Goal: Check status: Check status

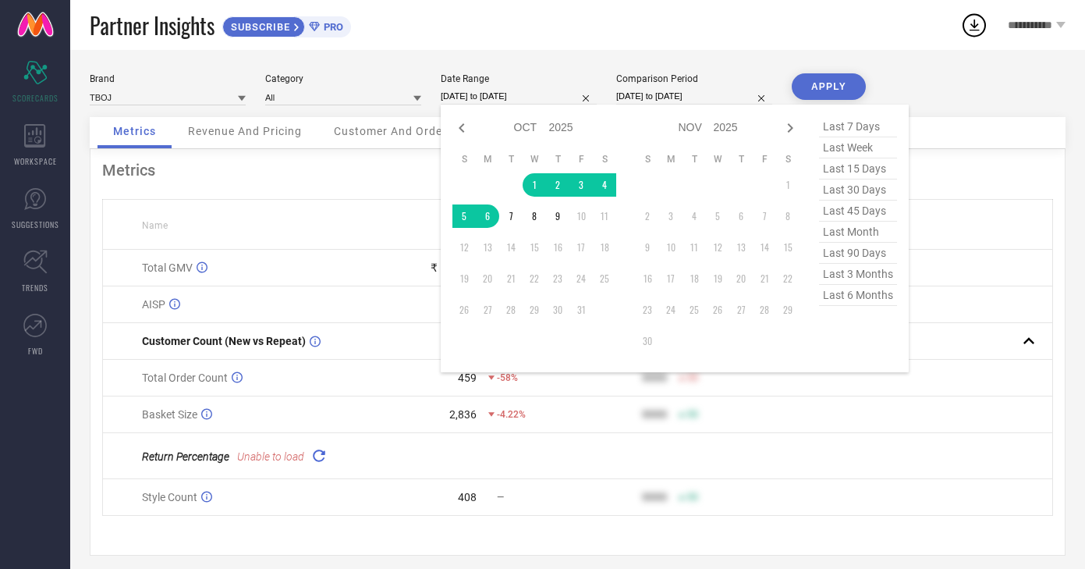
select select "9"
select select "2025"
select select "10"
select select "2025"
click at [537, 185] on td "1" at bounding box center [534, 184] width 23 height 23
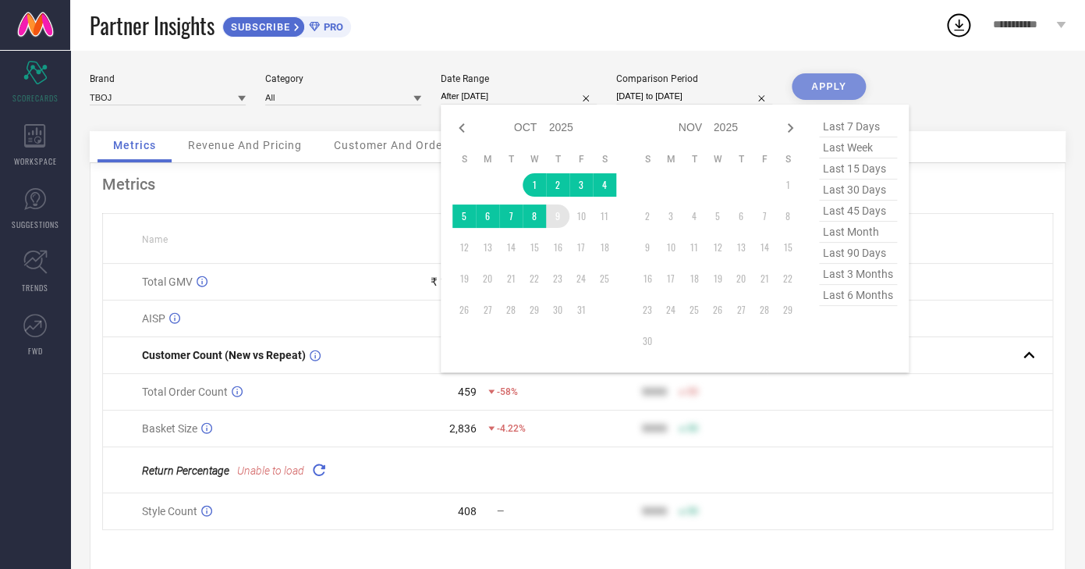
type input "[DATE] to [DATE]"
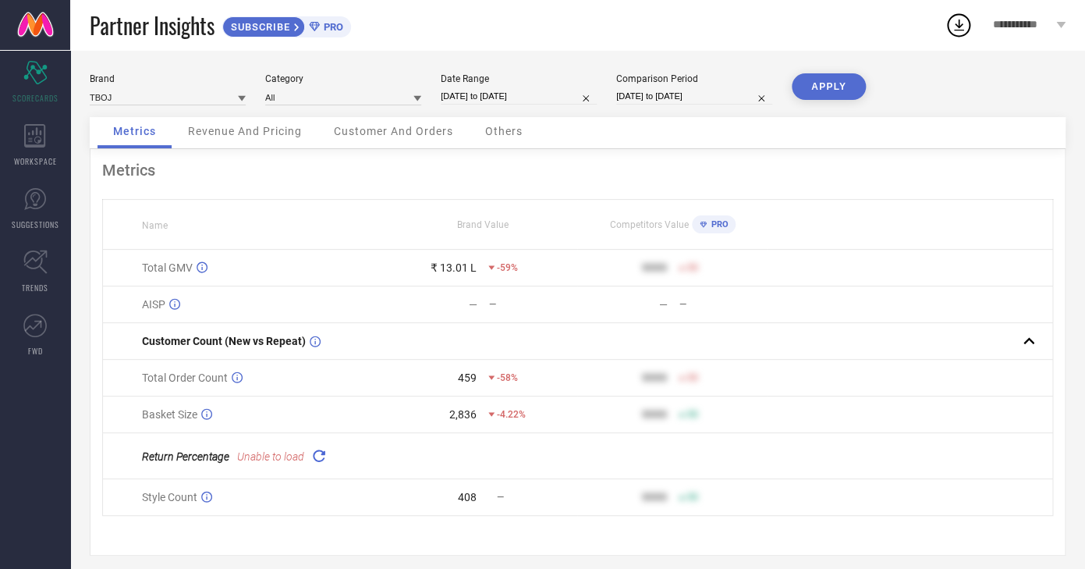
click at [849, 100] on button "APPLY" at bounding box center [829, 86] width 74 height 27
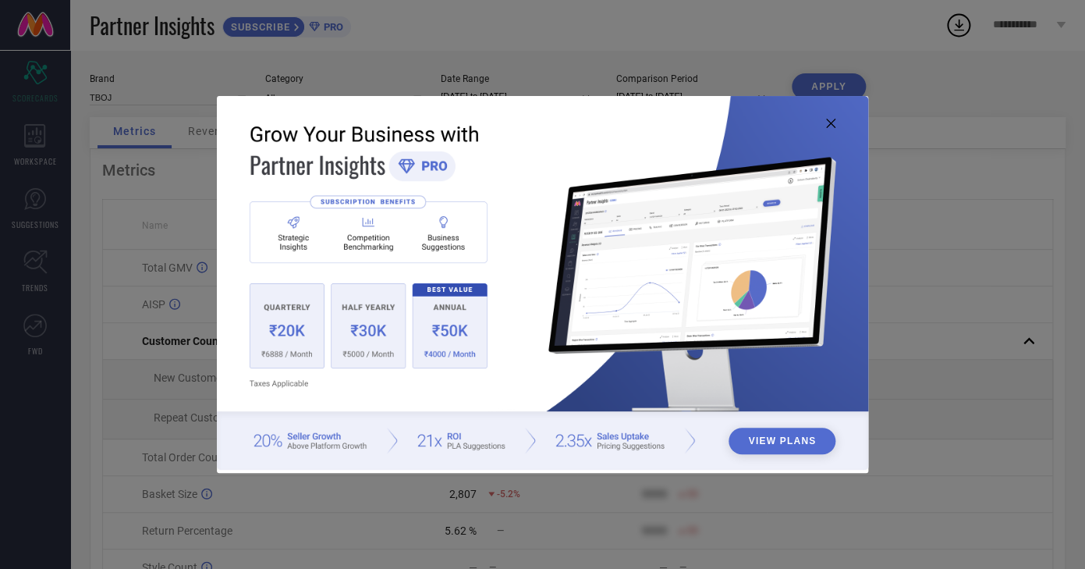
click at [835, 127] on img at bounding box center [542, 283] width 651 height 374
click at [831, 124] on icon at bounding box center [830, 123] width 9 height 9
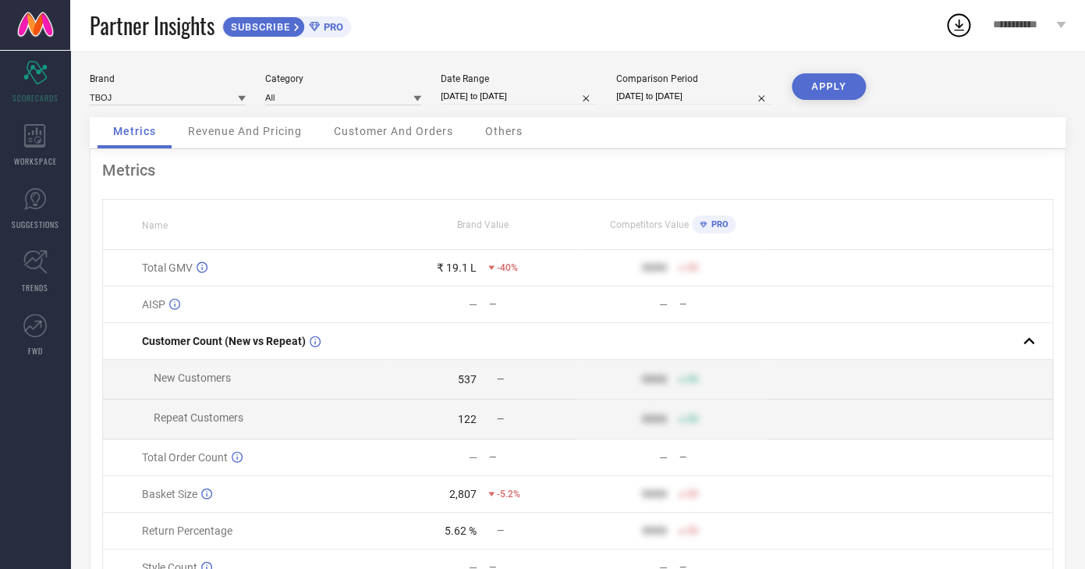
click at [219, 139] on div "Revenue And Pricing" at bounding box center [244, 132] width 145 height 31
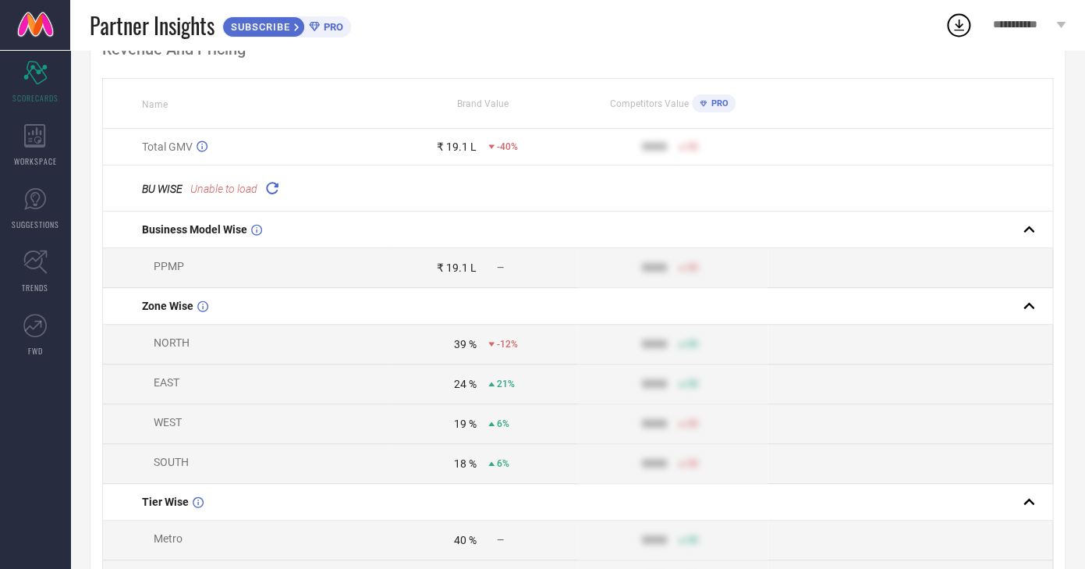
scroll to position [113, 0]
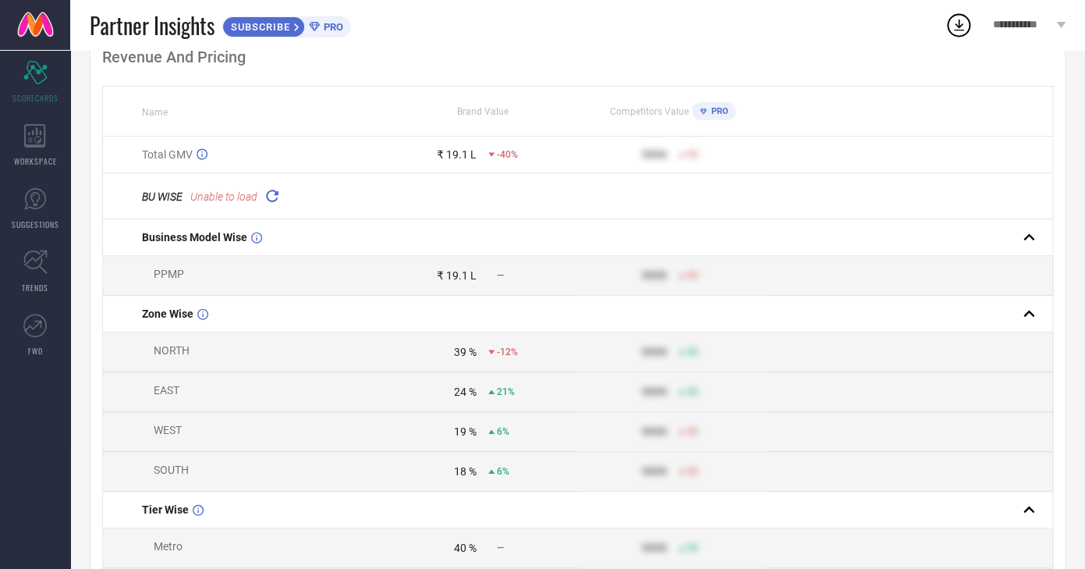
click at [278, 200] on icon at bounding box center [272, 195] width 18 height 18
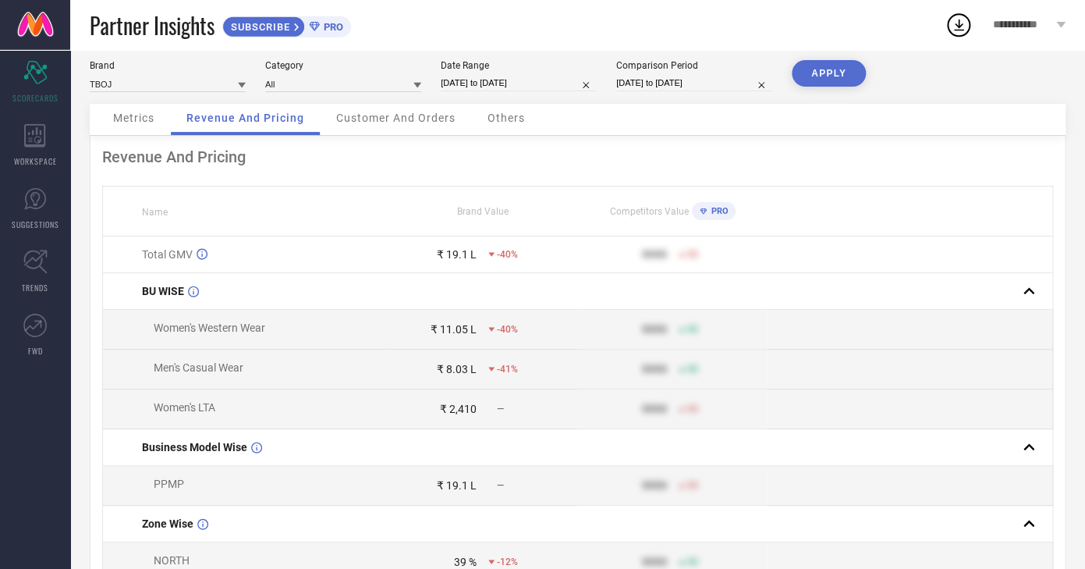
scroll to position [0, 0]
